Goal: Leave review/rating: Share an evaluation or opinion about a product, service, or content

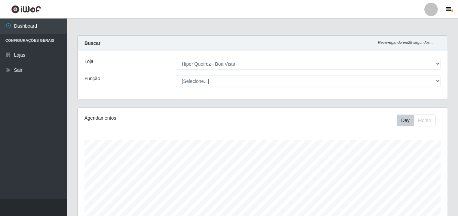
select select "514"
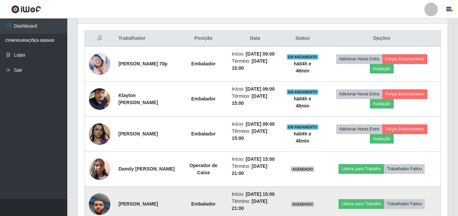
scroll to position [221, 0]
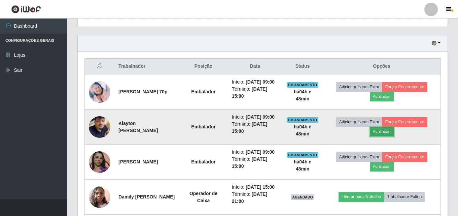
click at [388, 136] on button "Avaliação" at bounding box center [382, 131] width 24 height 9
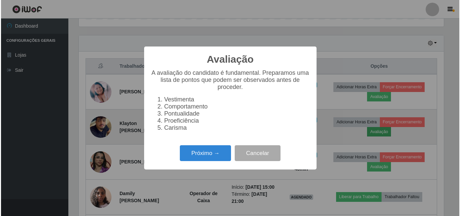
scroll to position [140, 367]
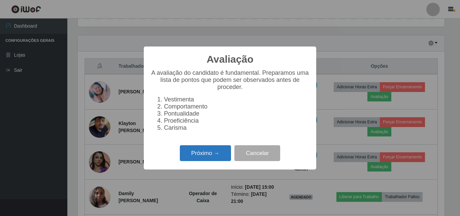
click at [219, 151] on button "Próximo →" at bounding box center [205, 153] width 51 height 16
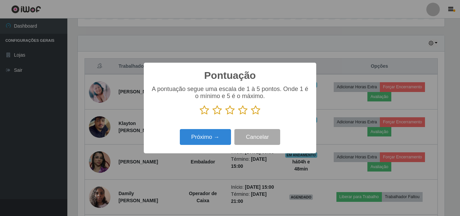
click at [256, 109] on icon at bounding box center [255, 110] width 9 height 10
click at [251, 115] on input "radio" at bounding box center [251, 115] width 0 height 0
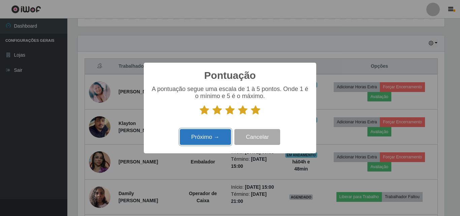
click at [222, 136] on button "Próximo →" at bounding box center [205, 137] width 51 height 16
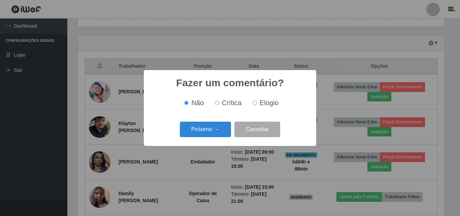
click at [255, 104] on input "Elogio" at bounding box center [255, 103] width 4 height 4
radio input "true"
click at [227, 130] on button "Próximo →" at bounding box center [205, 130] width 51 height 16
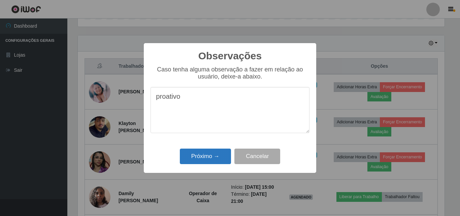
type textarea "proativo"
click at [191, 159] on button "Próximo →" at bounding box center [205, 157] width 51 height 16
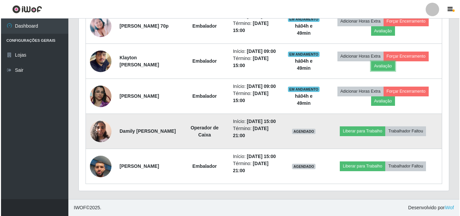
scroll to position [255, 0]
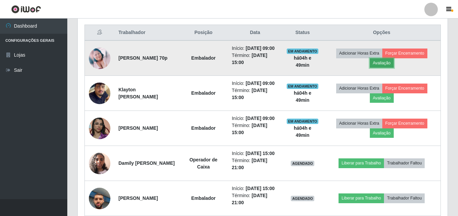
click at [394, 64] on button "Avaliação" at bounding box center [382, 62] width 24 height 9
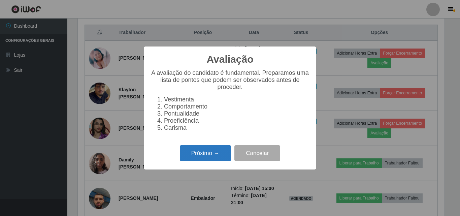
click at [210, 159] on button "Próximo →" at bounding box center [205, 153] width 51 height 16
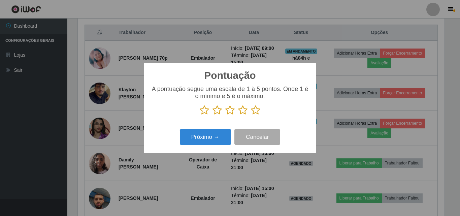
click at [232, 112] on icon at bounding box center [229, 110] width 9 height 10
click at [225, 115] on input "radio" at bounding box center [225, 115] width 0 height 0
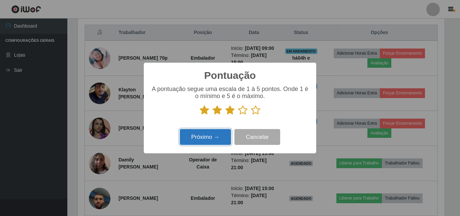
click at [210, 137] on button "Próximo →" at bounding box center [205, 137] width 51 height 16
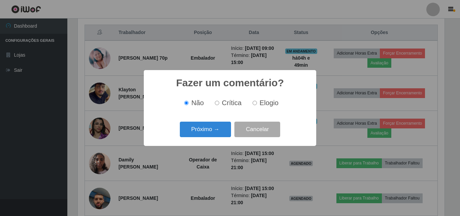
click at [219, 106] on label "Crítica" at bounding box center [227, 103] width 30 height 8
click at [219, 105] on input "Crítica" at bounding box center [217, 103] width 4 height 4
radio input "true"
click at [218, 131] on button "Próximo →" at bounding box center [205, 130] width 51 height 16
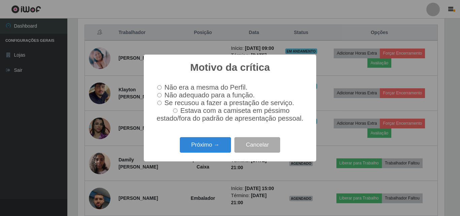
click at [157, 95] on input "Não adequado para a função." at bounding box center [159, 95] width 4 height 4
radio input "true"
click at [195, 143] on button "Próximo →" at bounding box center [205, 145] width 51 height 16
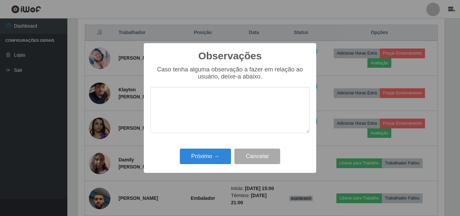
click at [188, 105] on textarea at bounding box center [230, 110] width 159 height 46
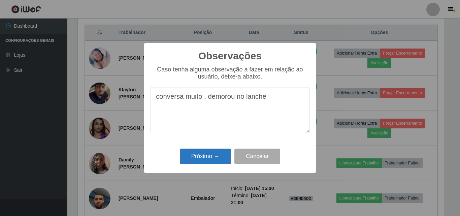
type textarea "conversa muito , demorou no lanche"
click at [195, 159] on button "Próximo →" at bounding box center [205, 157] width 51 height 16
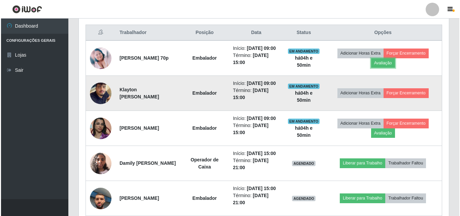
scroll to position [288, 0]
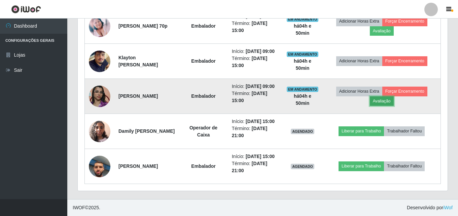
click at [392, 106] on button "Avaliação" at bounding box center [382, 100] width 24 height 9
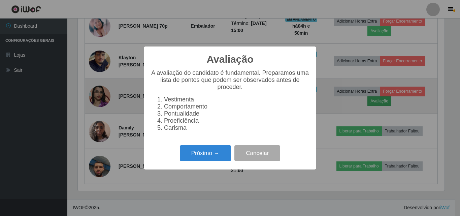
scroll to position [140, 367]
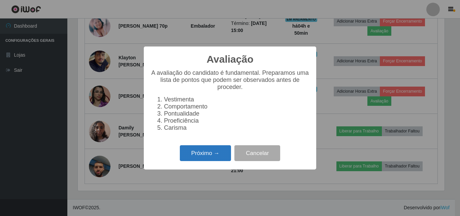
click at [209, 151] on button "Próximo →" at bounding box center [205, 153] width 51 height 16
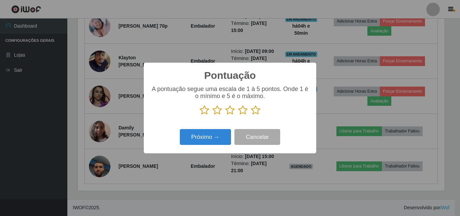
scroll to position [336624, 336397]
click at [254, 110] on icon at bounding box center [255, 110] width 9 height 10
click at [251, 115] on input "radio" at bounding box center [251, 115] width 0 height 0
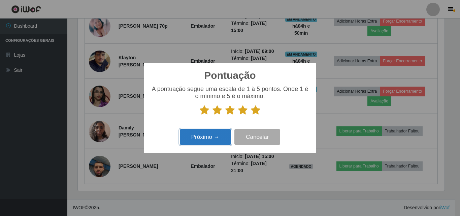
click at [216, 137] on button "Próximo →" at bounding box center [205, 137] width 51 height 16
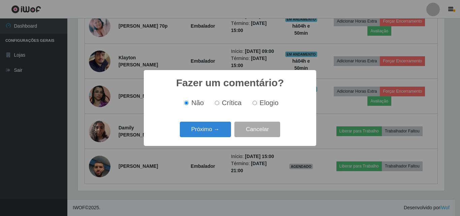
click at [256, 104] on input "Elogio" at bounding box center [255, 103] width 4 height 4
radio input "true"
click at [221, 132] on button "Próximo →" at bounding box center [205, 130] width 51 height 16
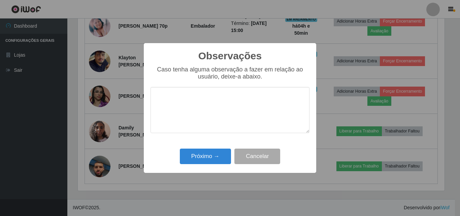
click at [231, 97] on textarea at bounding box center [230, 110] width 159 height 46
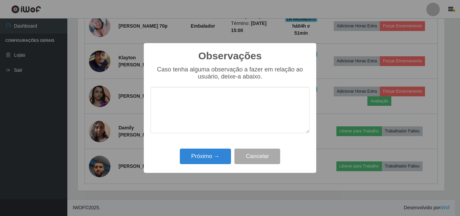
click at [204, 93] on textarea at bounding box center [230, 110] width 159 height 46
type textarea "a"
type textarea "agilidade, pontual"
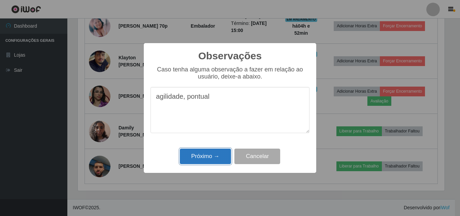
click at [207, 163] on button "Próximo →" at bounding box center [205, 157] width 51 height 16
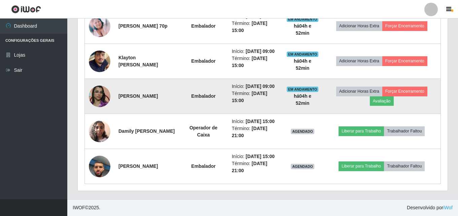
scroll to position [287, 0]
